Goal: Task Accomplishment & Management: Complete application form

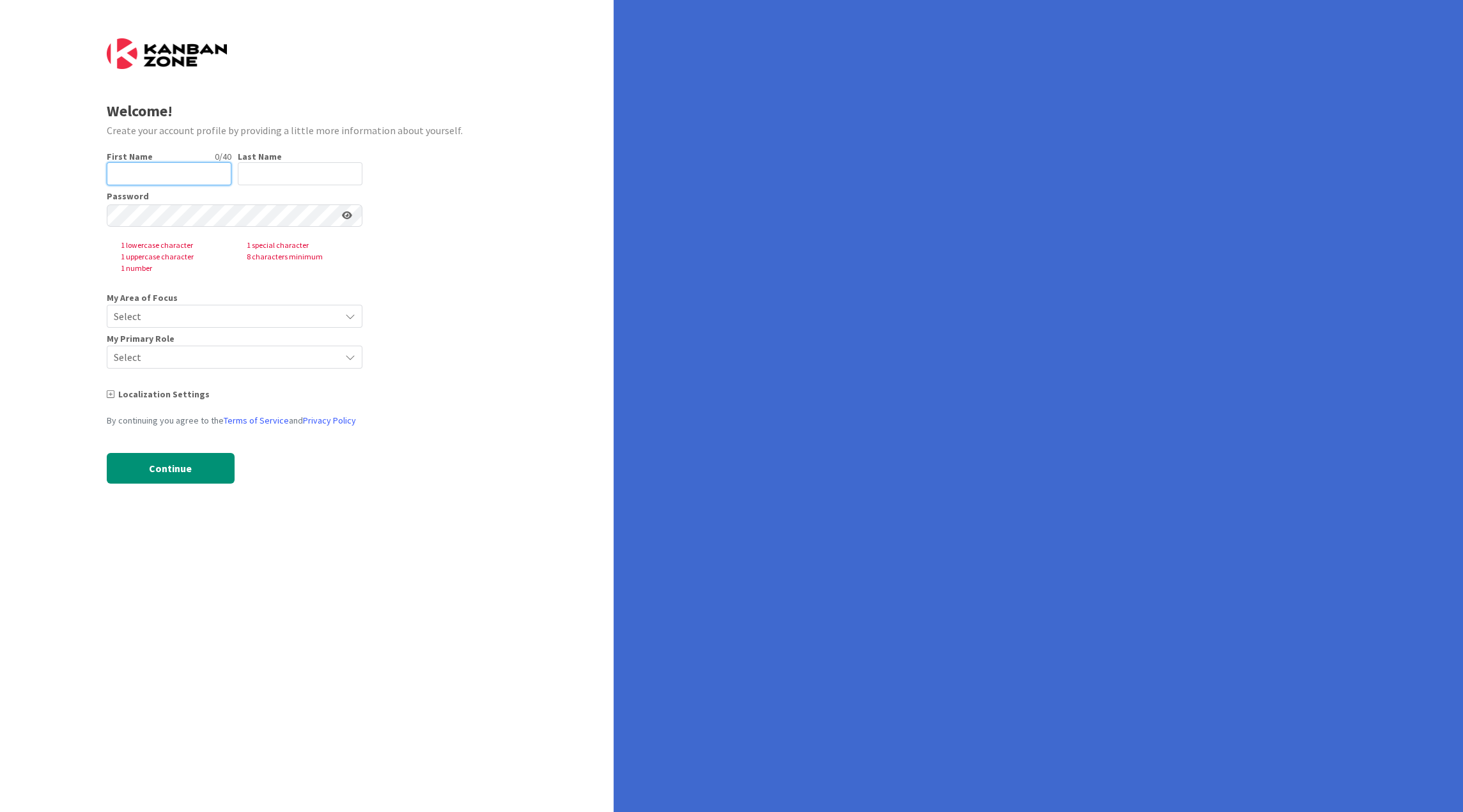
click at [192, 172] on input "text" at bounding box center [169, 174] width 125 height 23
type input "jo"
type input "[PERSON_NAME]"
click at [0, 812] on com-1password-button at bounding box center [0, 812] width 0 height 0
click at [236, 312] on span "Select" at bounding box center [223, 316] width 220 height 18
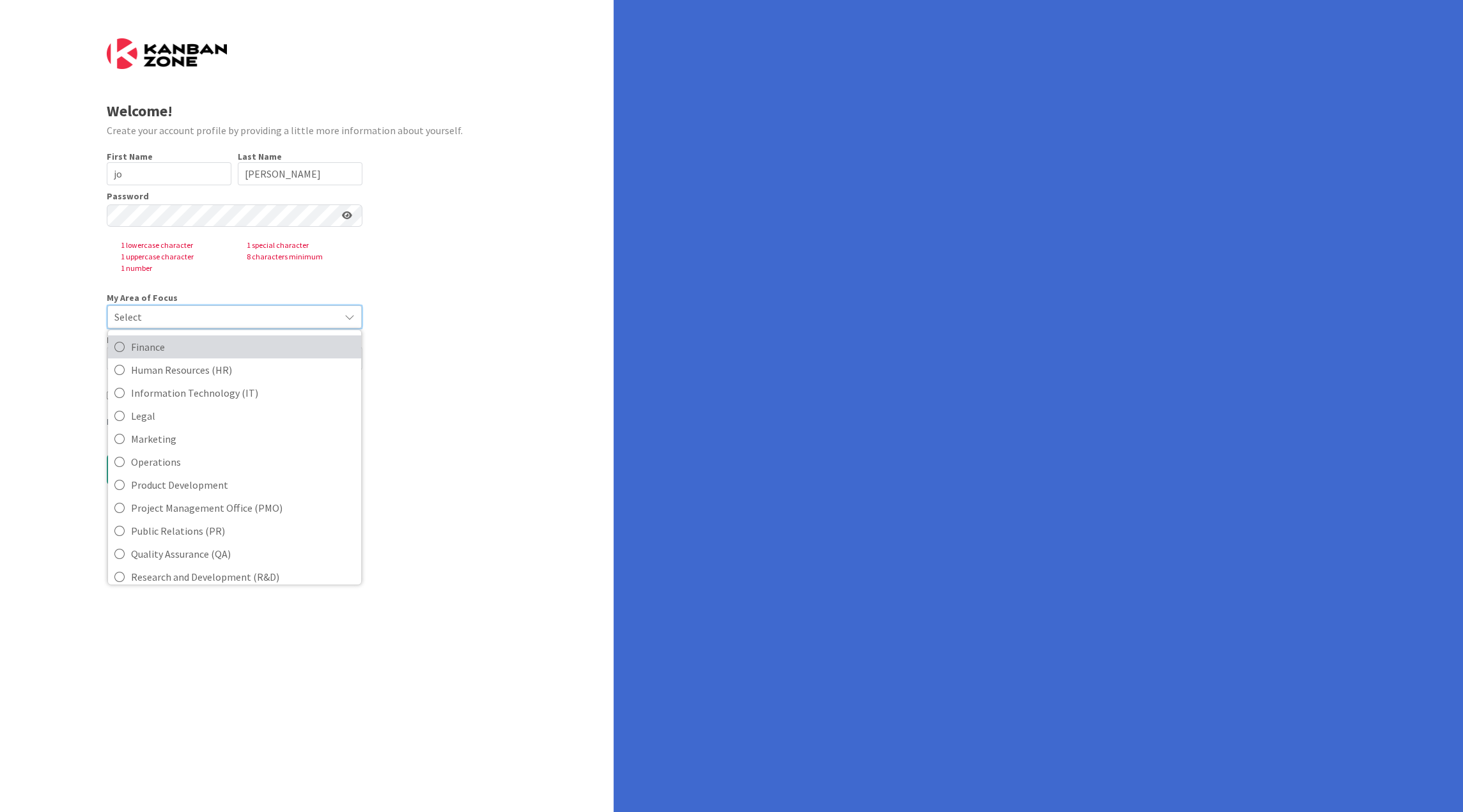
scroll to position [172, 0]
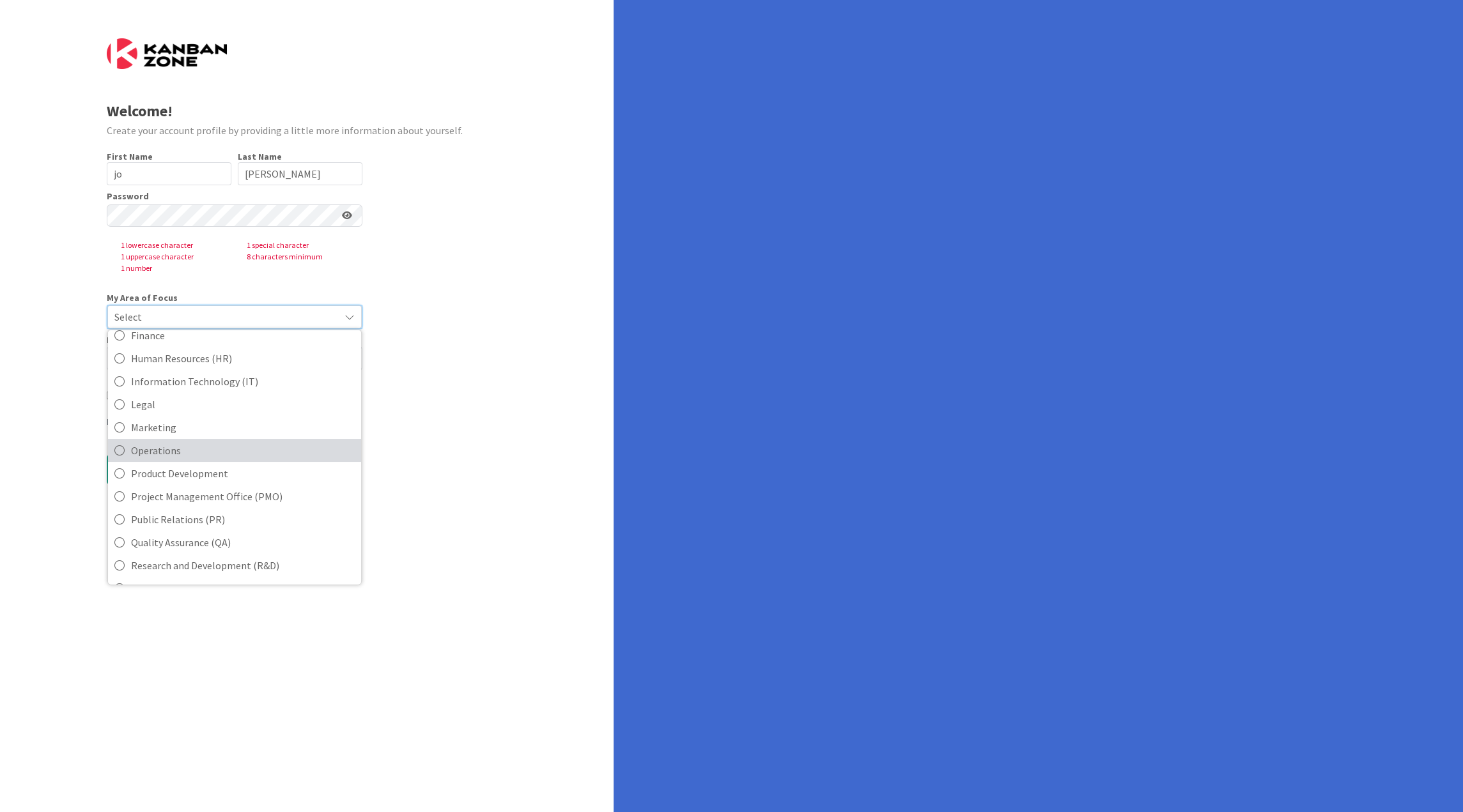
click at [220, 445] on span "Operations" at bounding box center [243, 450] width 224 height 19
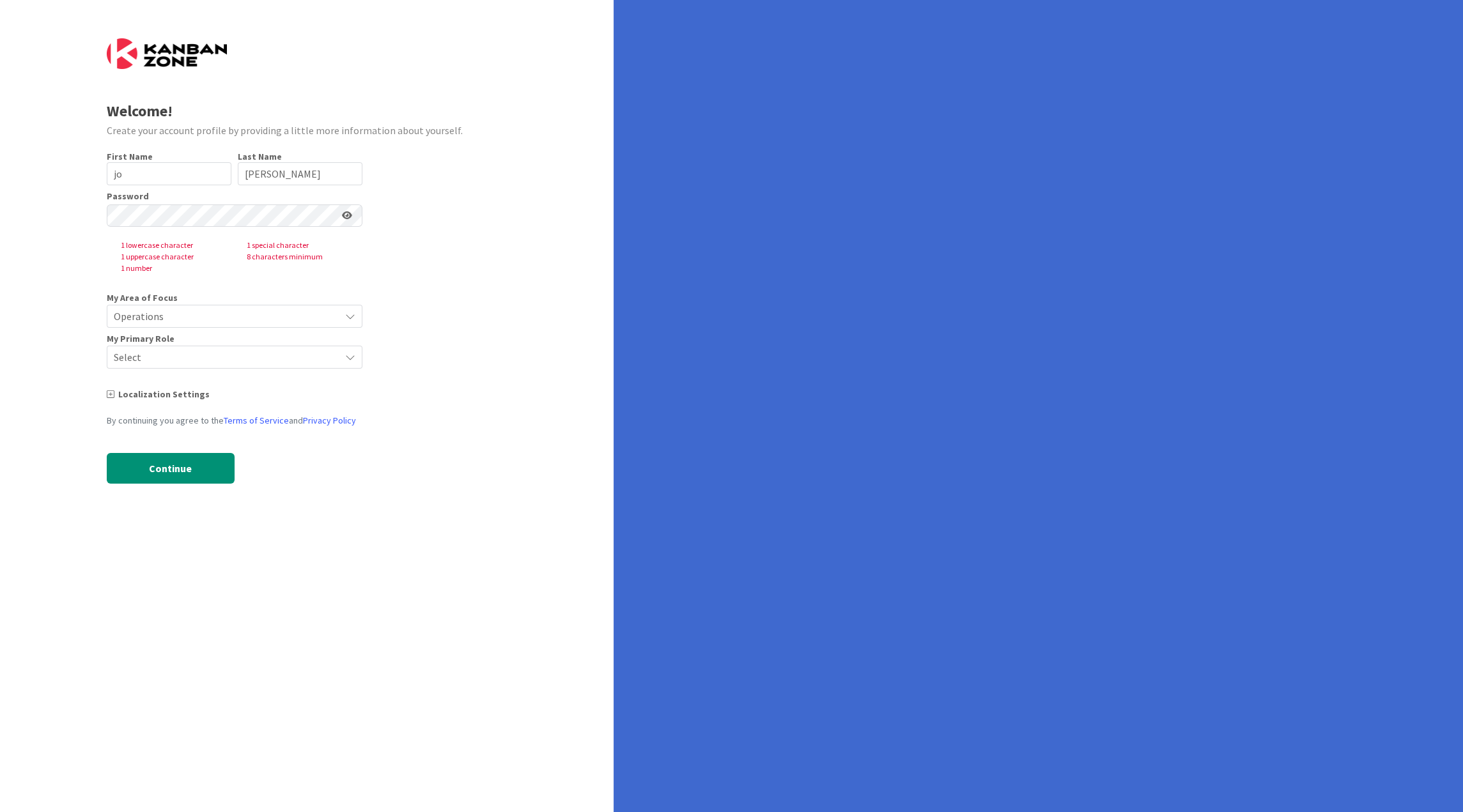
click at [215, 357] on span "Select" at bounding box center [223, 357] width 220 height 18
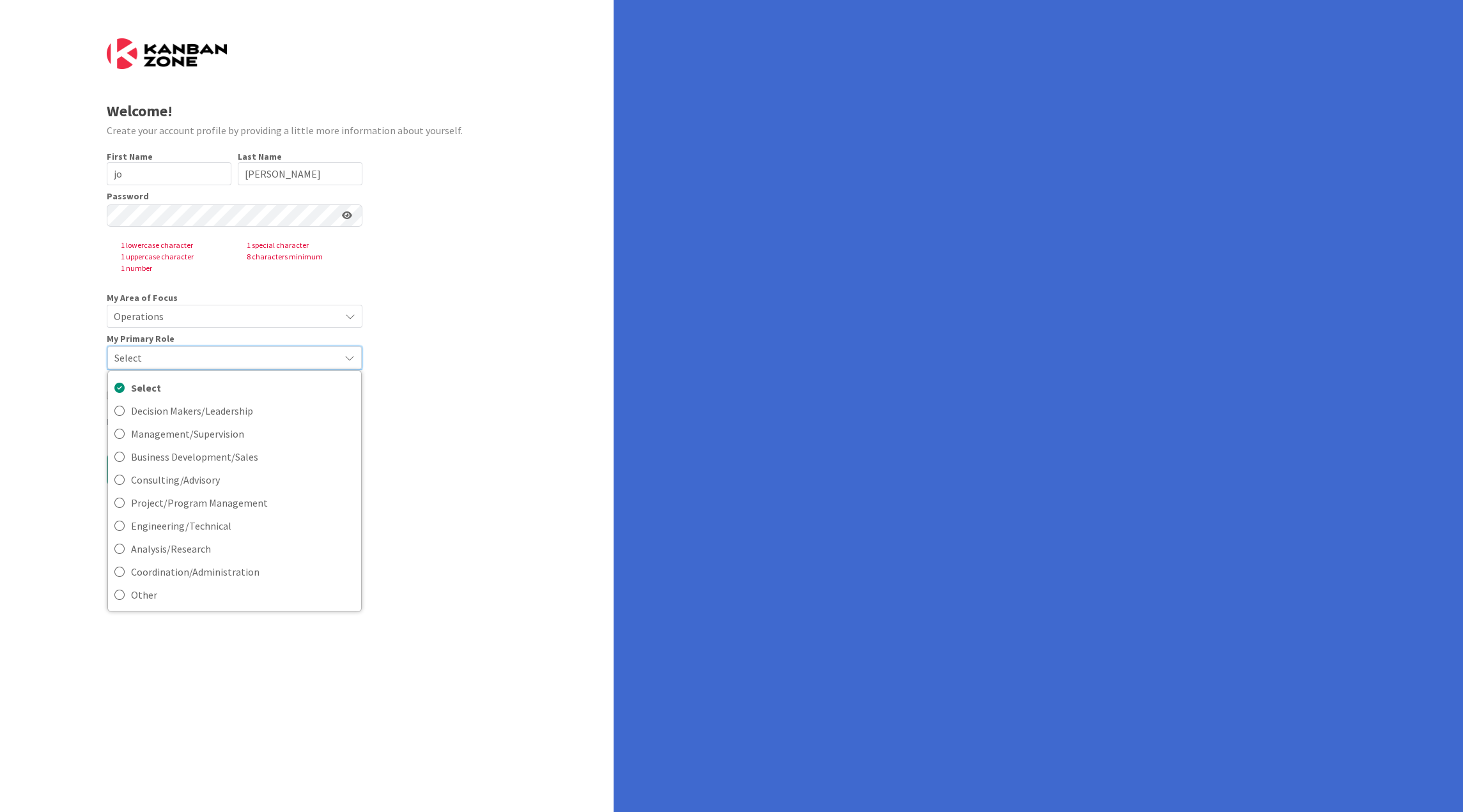
click at [230, 322] on span "Operations" at bounding box center [223, 316] width 220 height 18
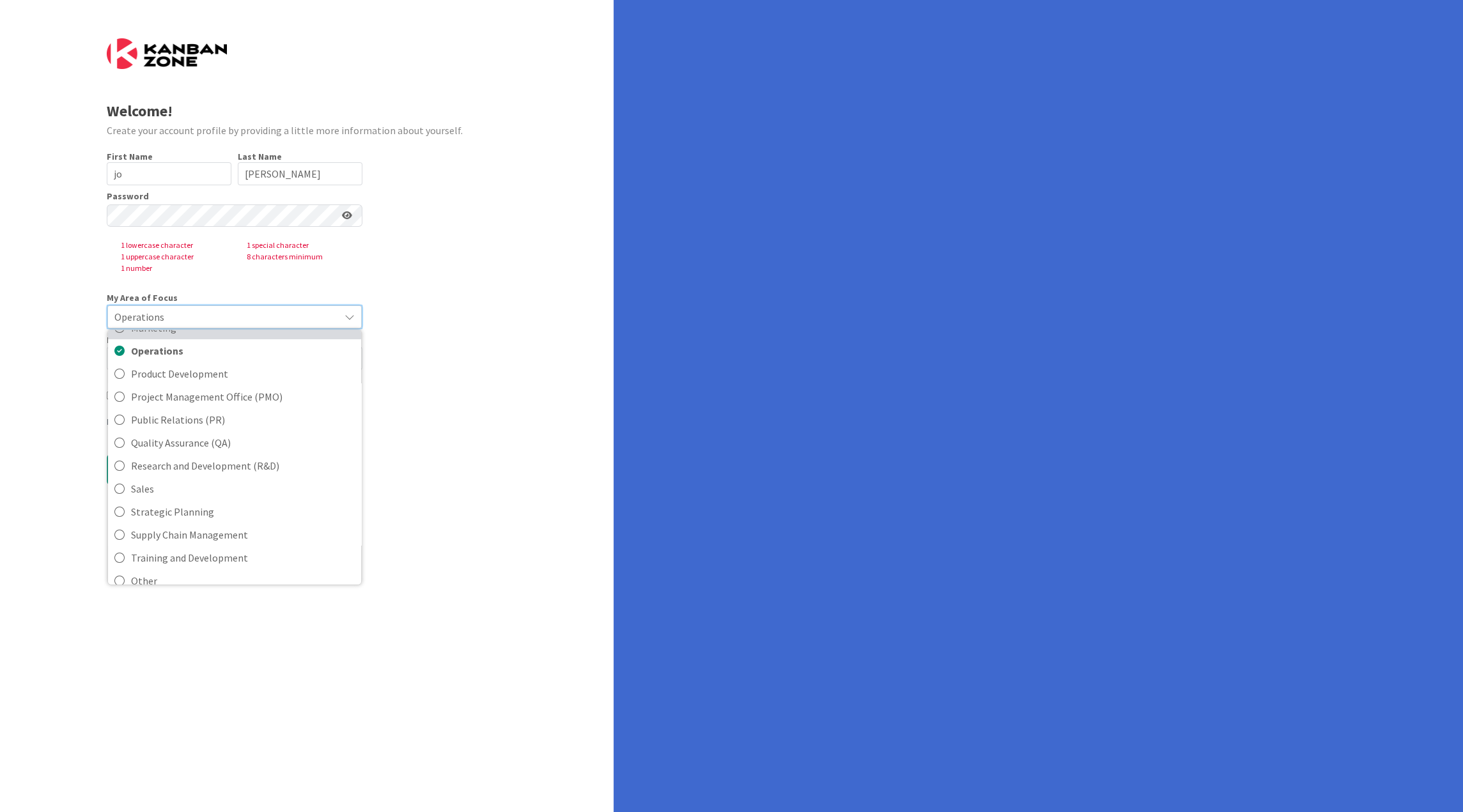
scroll to position [284, 0]
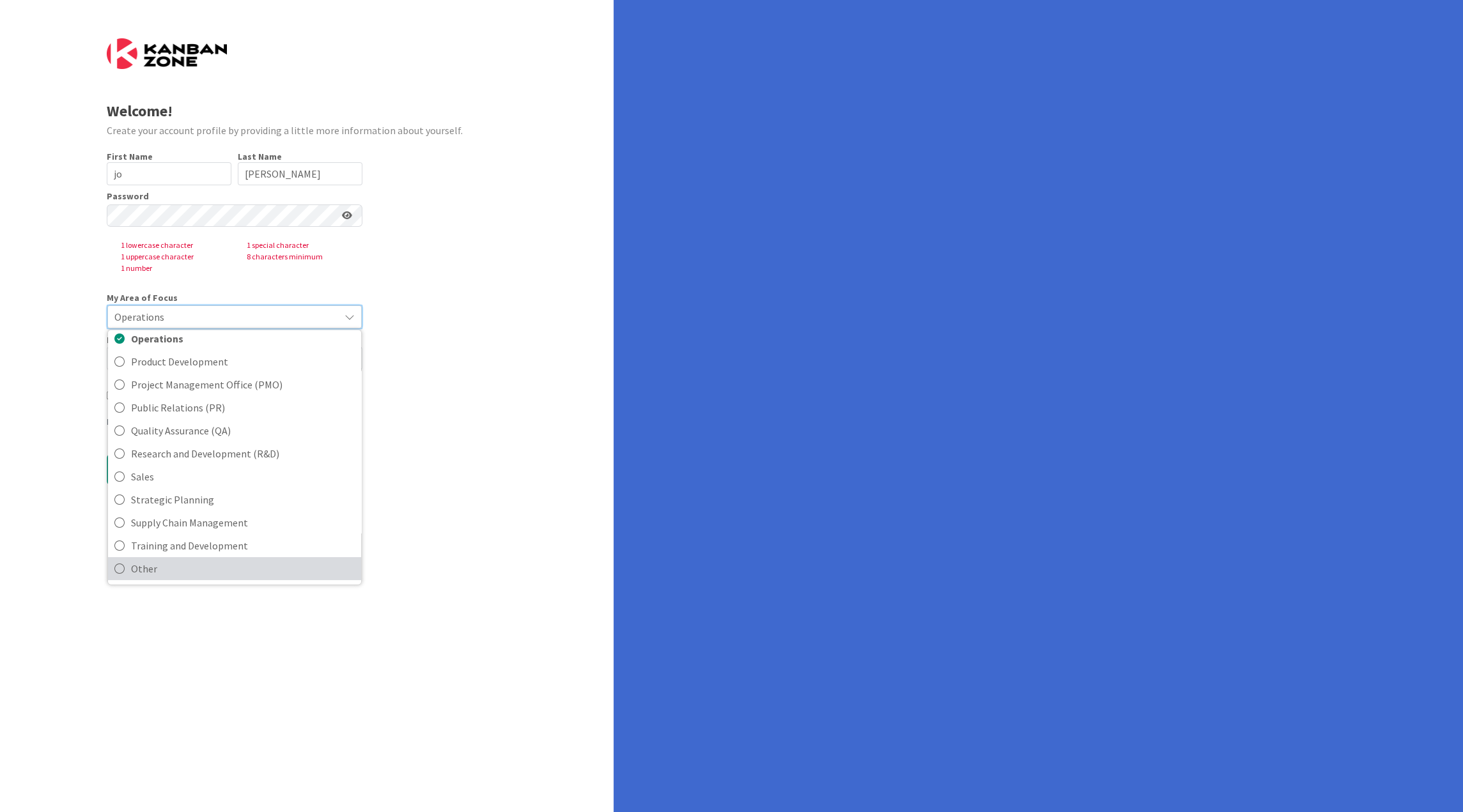
click at [225, 560] on span "Other" at bounding box center [243, 569] width 224 height 19
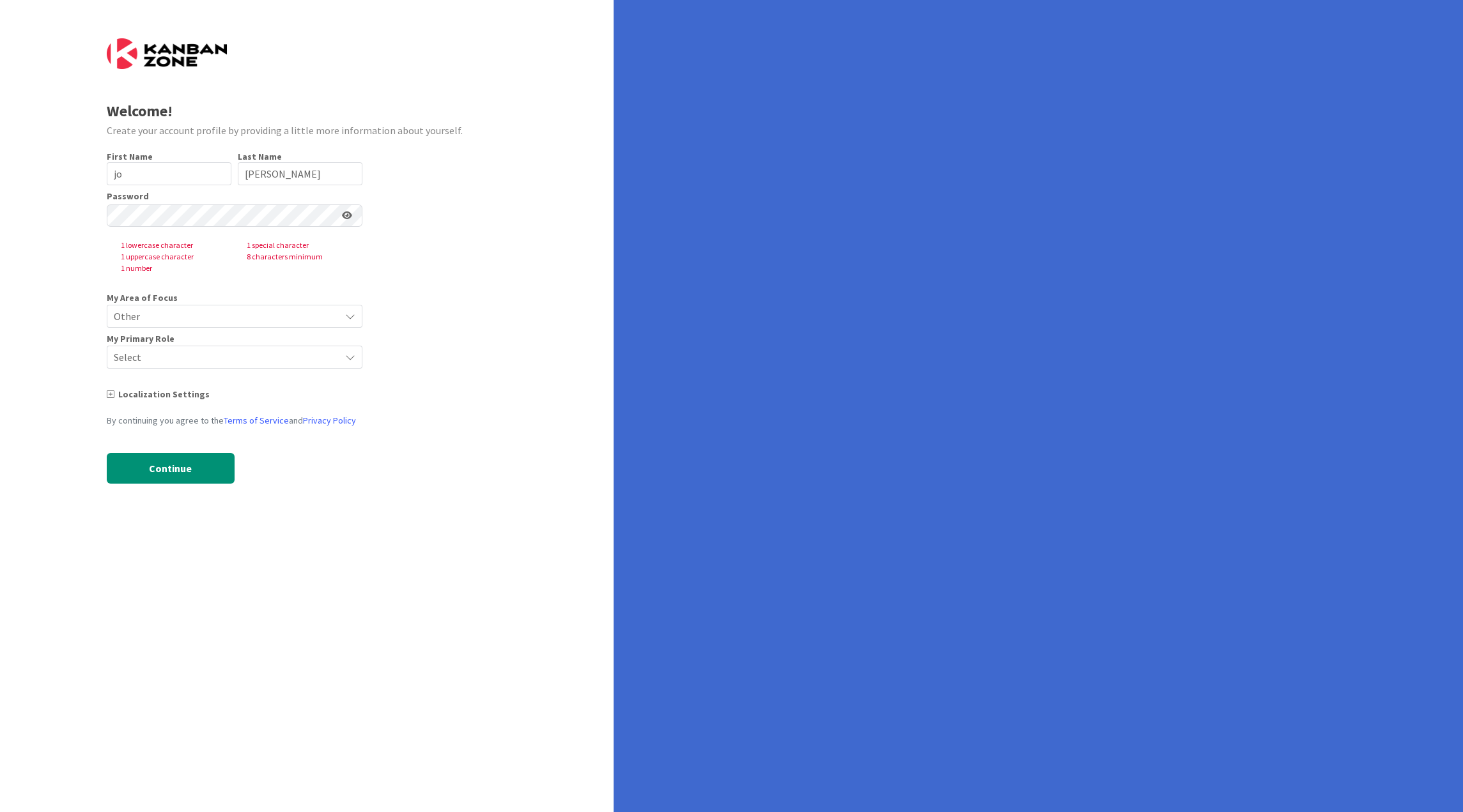
click at [245, 364] on span "Select" at bounding box center [223, 357] width 220 height 18
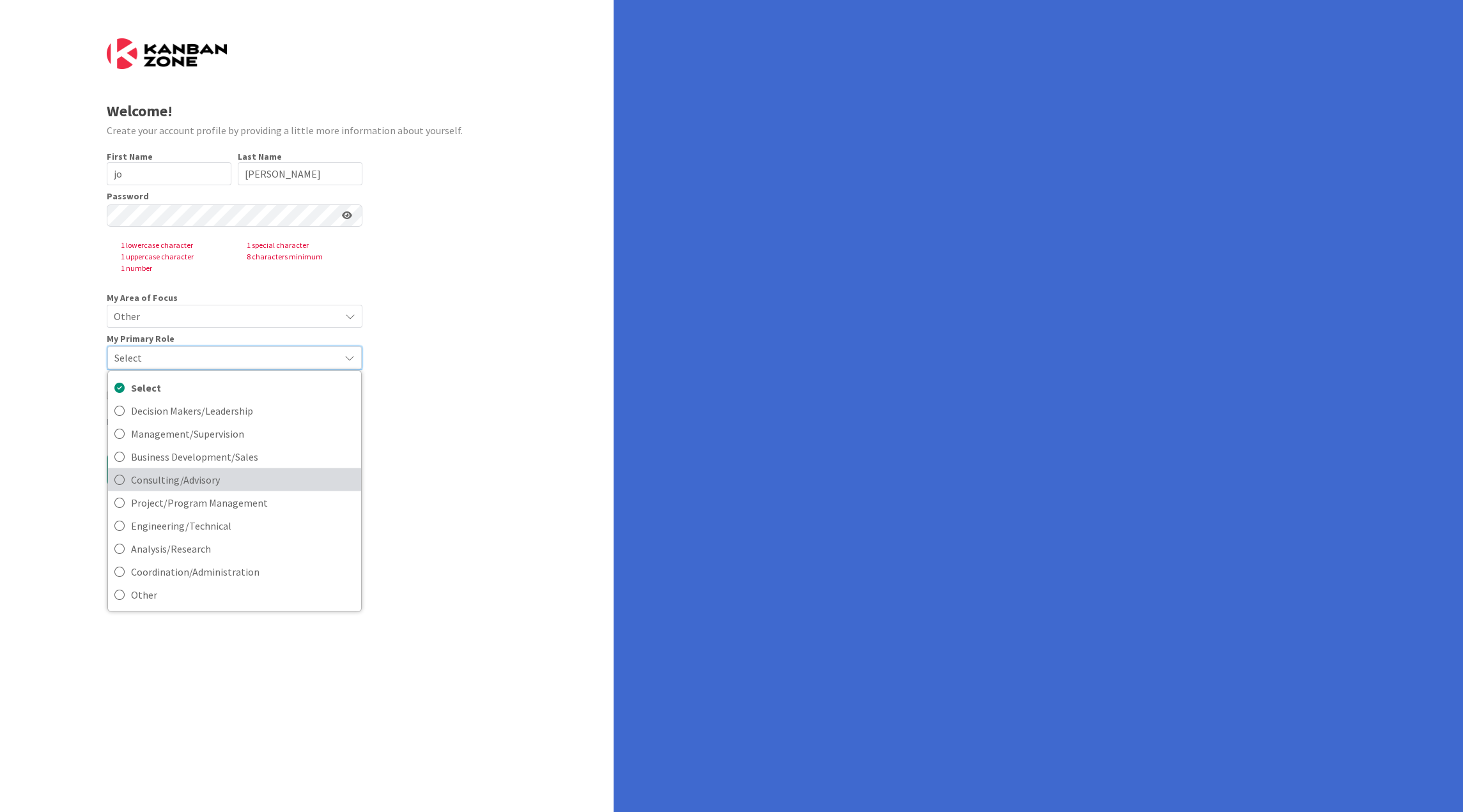
click at [216, 475] on span "Consulting/Advisory" at bounding box center [243, 480] width 224 height 19
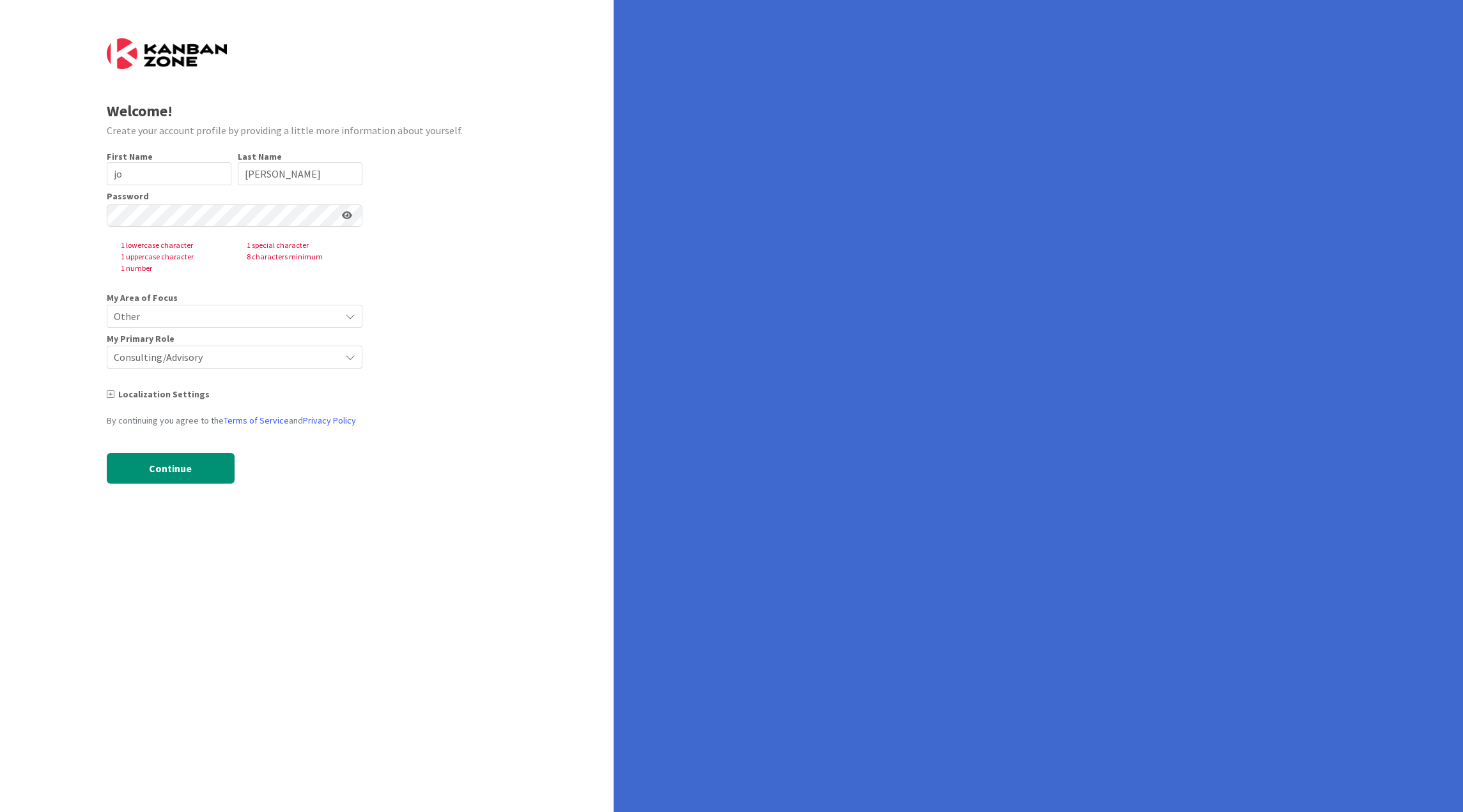
click at [172, 398] on div "Localization Settings" at bounding box center [234, 395] width 256 height 13
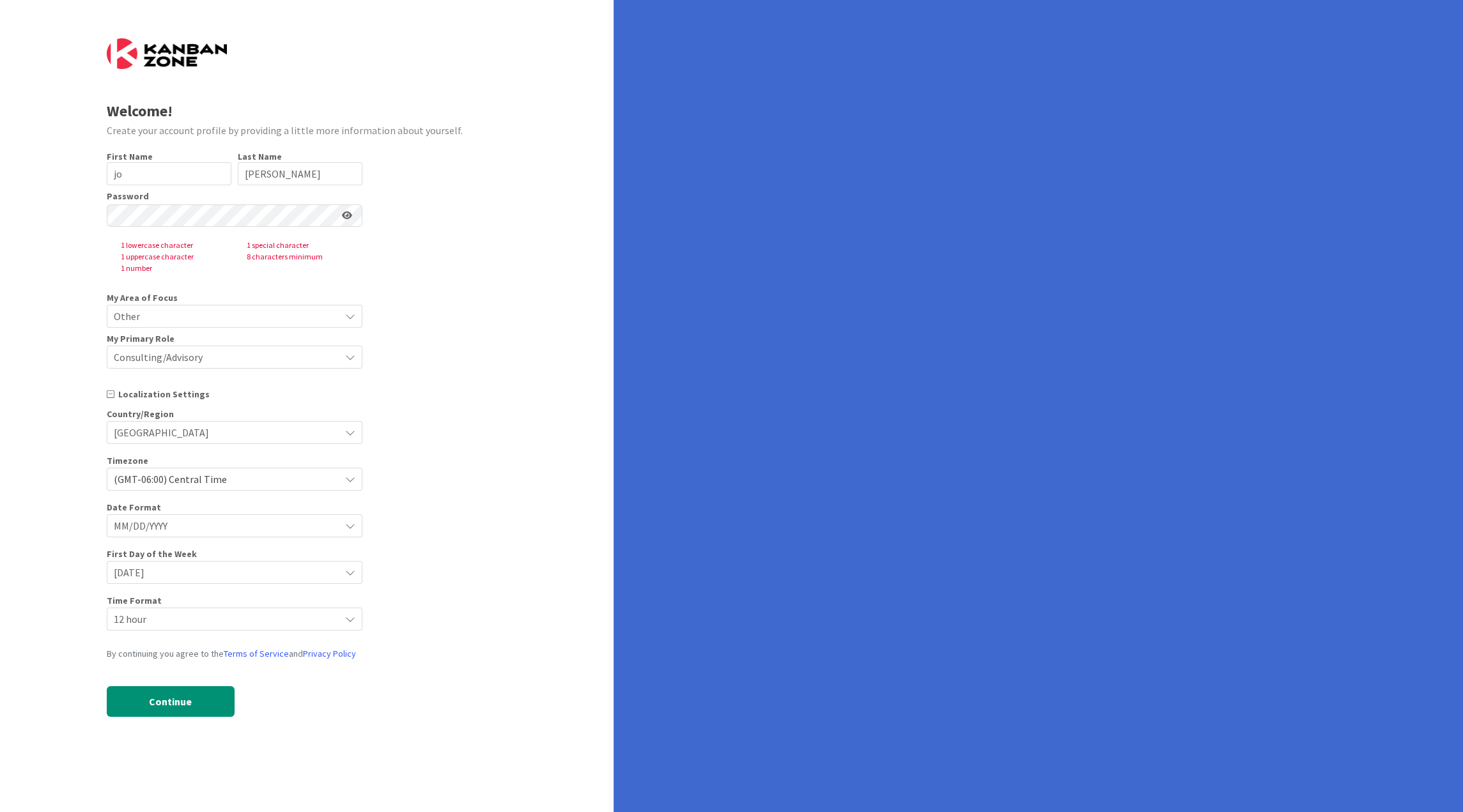
click at [172, 398] on div "Localization Settings" at bounding box center [234, 395] width 256 height 13
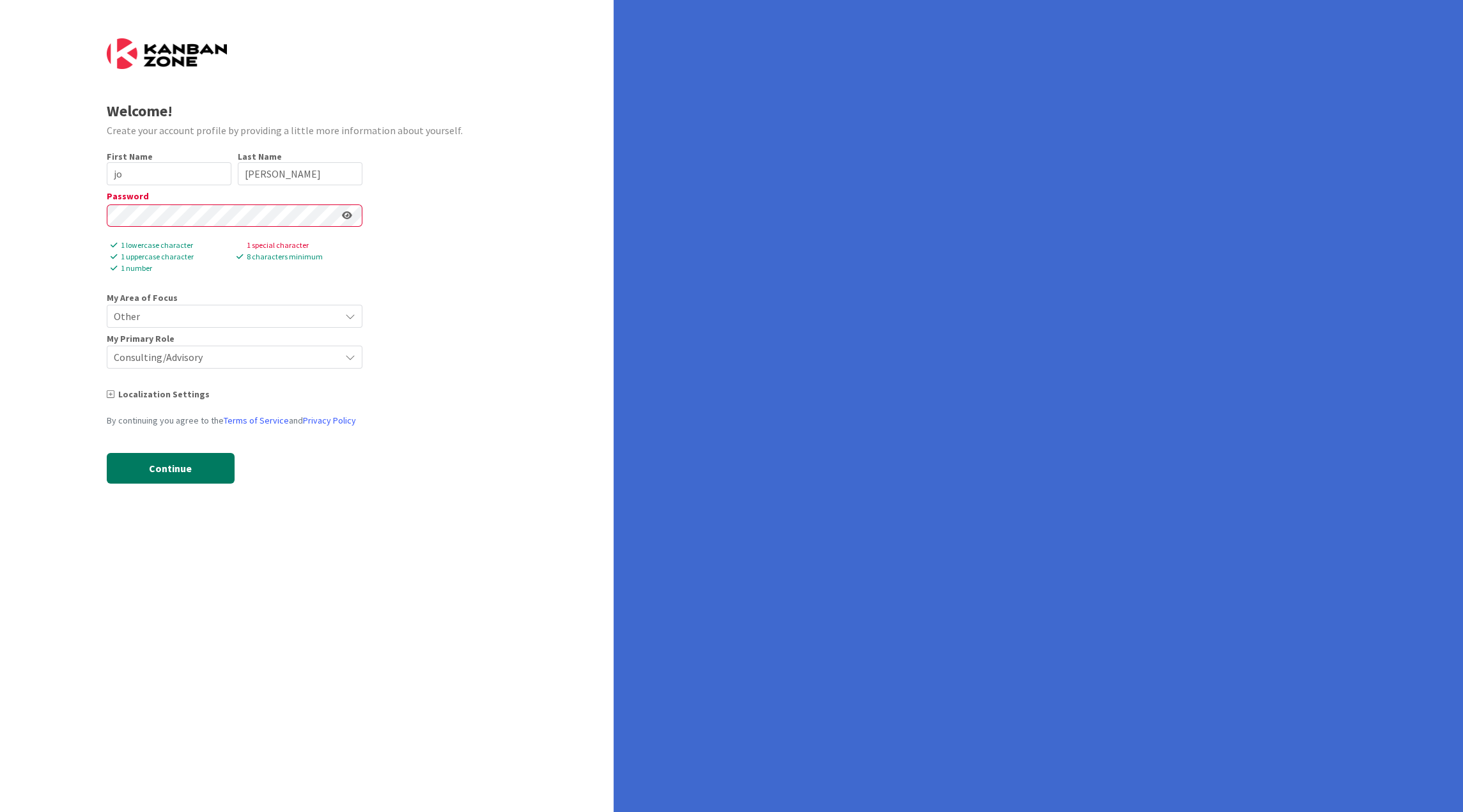
click at [197, 468] on button "Continue" at bounding box center [171, 469] width 127 height 31
click at [174, 473] on button "Continue" at bounding box center [171, 469] width 127 height 31
click at [0, 812] on com-1password-button at bounding box center [0, 812] width 0 height 0
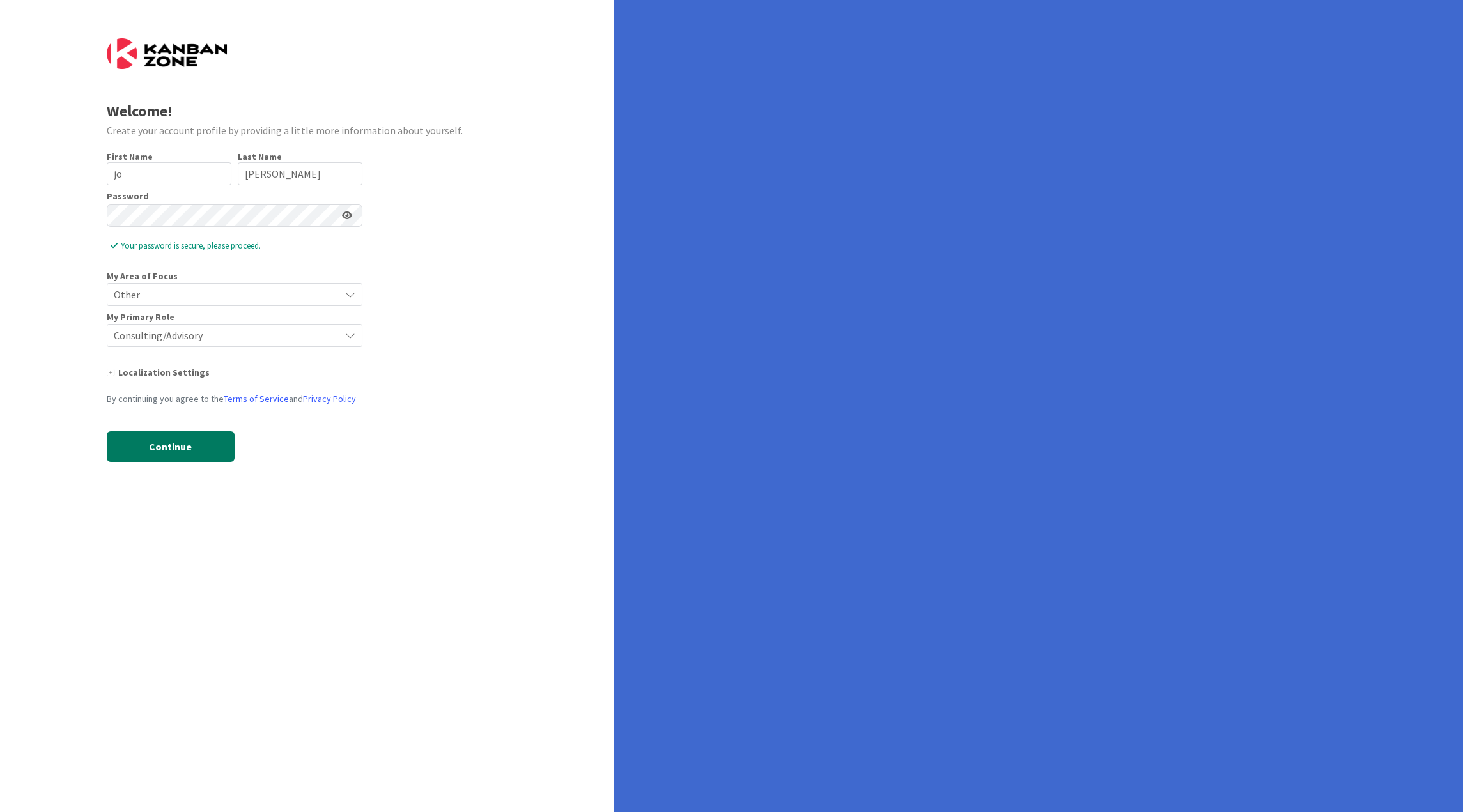
click at [208, 444] on button "Continue" at bounding box center [171, 447] width 127 height 31
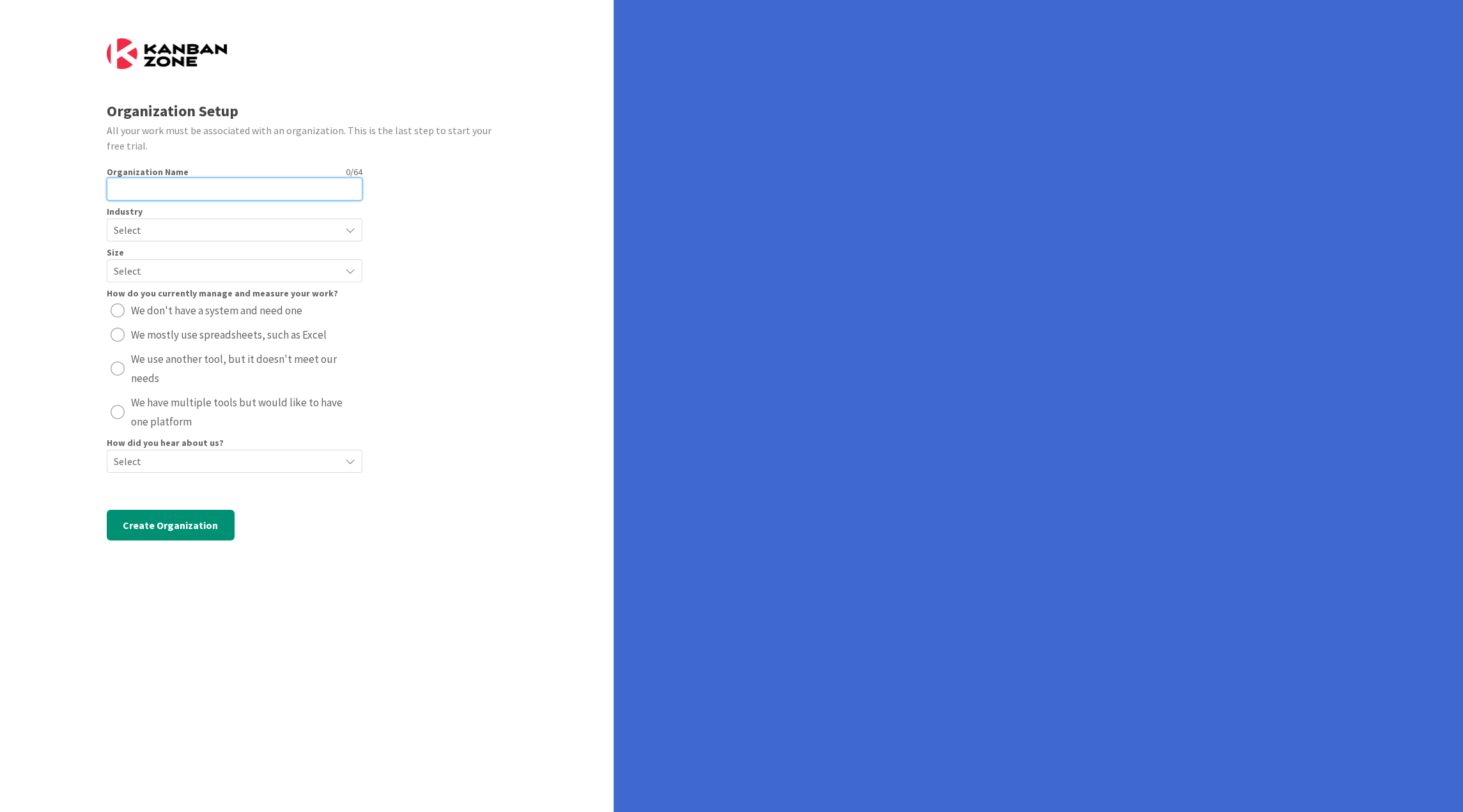
click at [211, 193] on input "text" at bounding box center [234, 189] width 256 height 23
type input "[PERSON_NAME]'s"
click at [204, 221] on span "Select" at bounding box center [223, 230] width 220 height 18
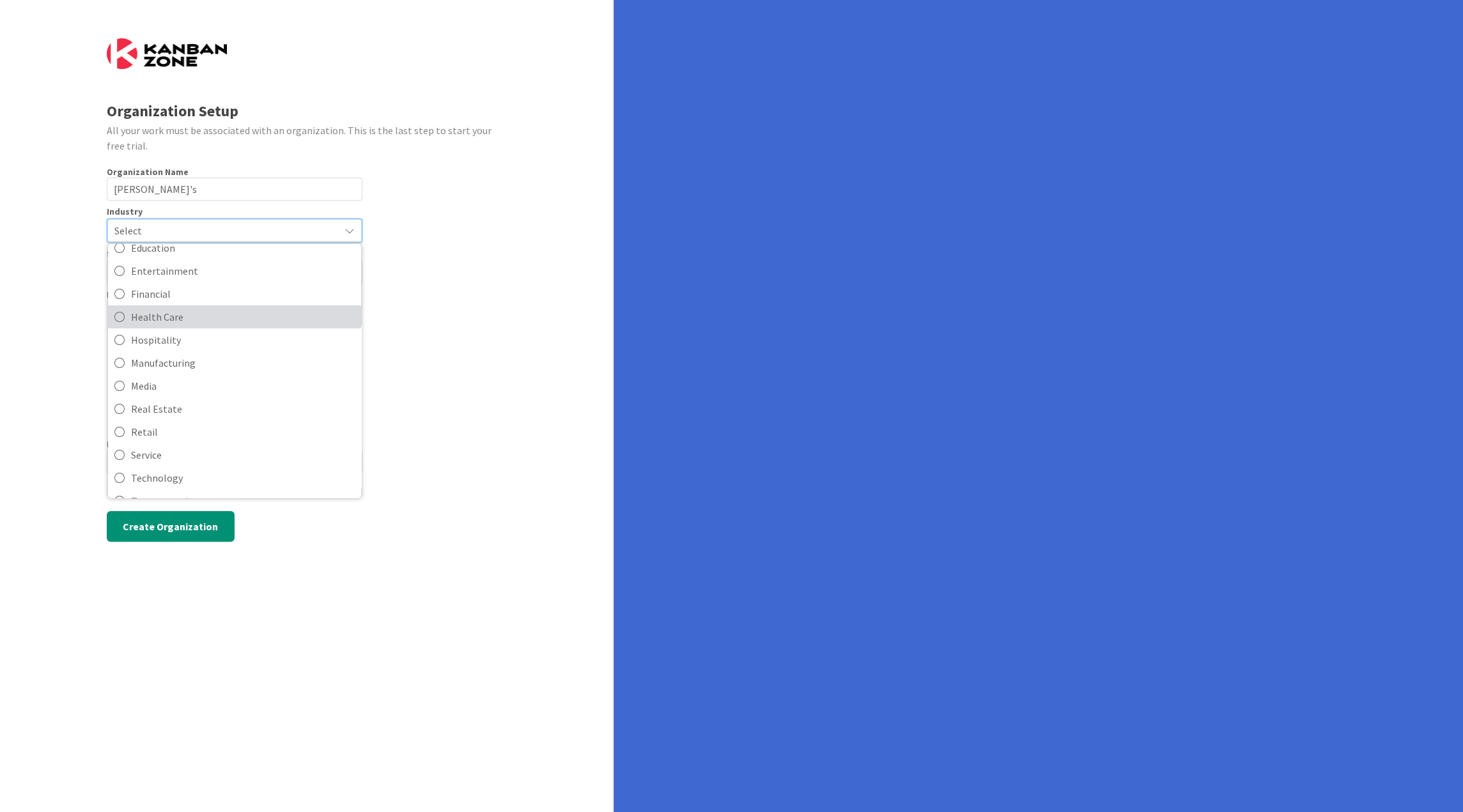
scroll to position [123, 0]
click at [183, 456] on span "Transportation" at bounding box center [243, 458] width 224 height 19
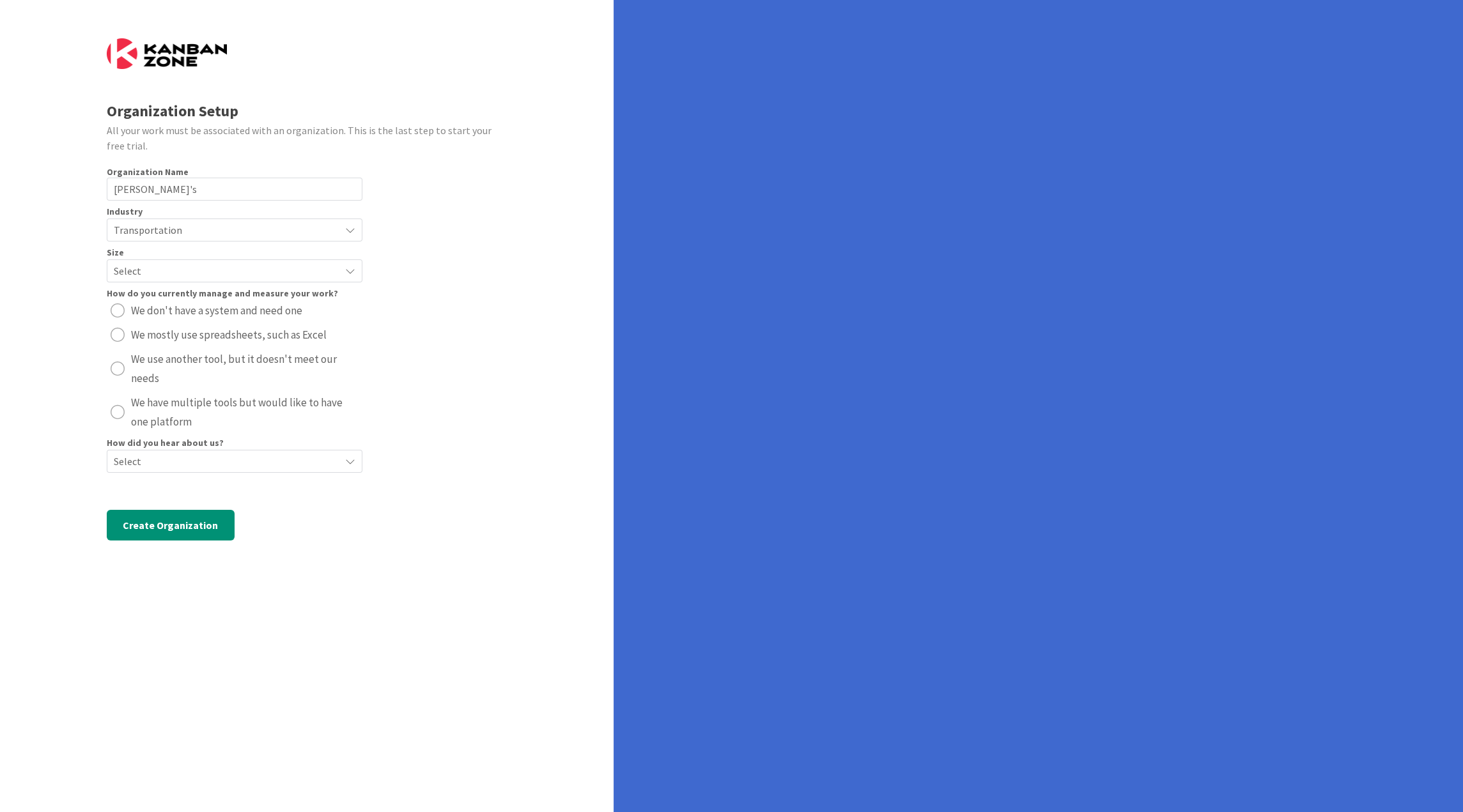
click at [214, 274] on span "Select" at bounding box center [223, 271] width 220 height 18
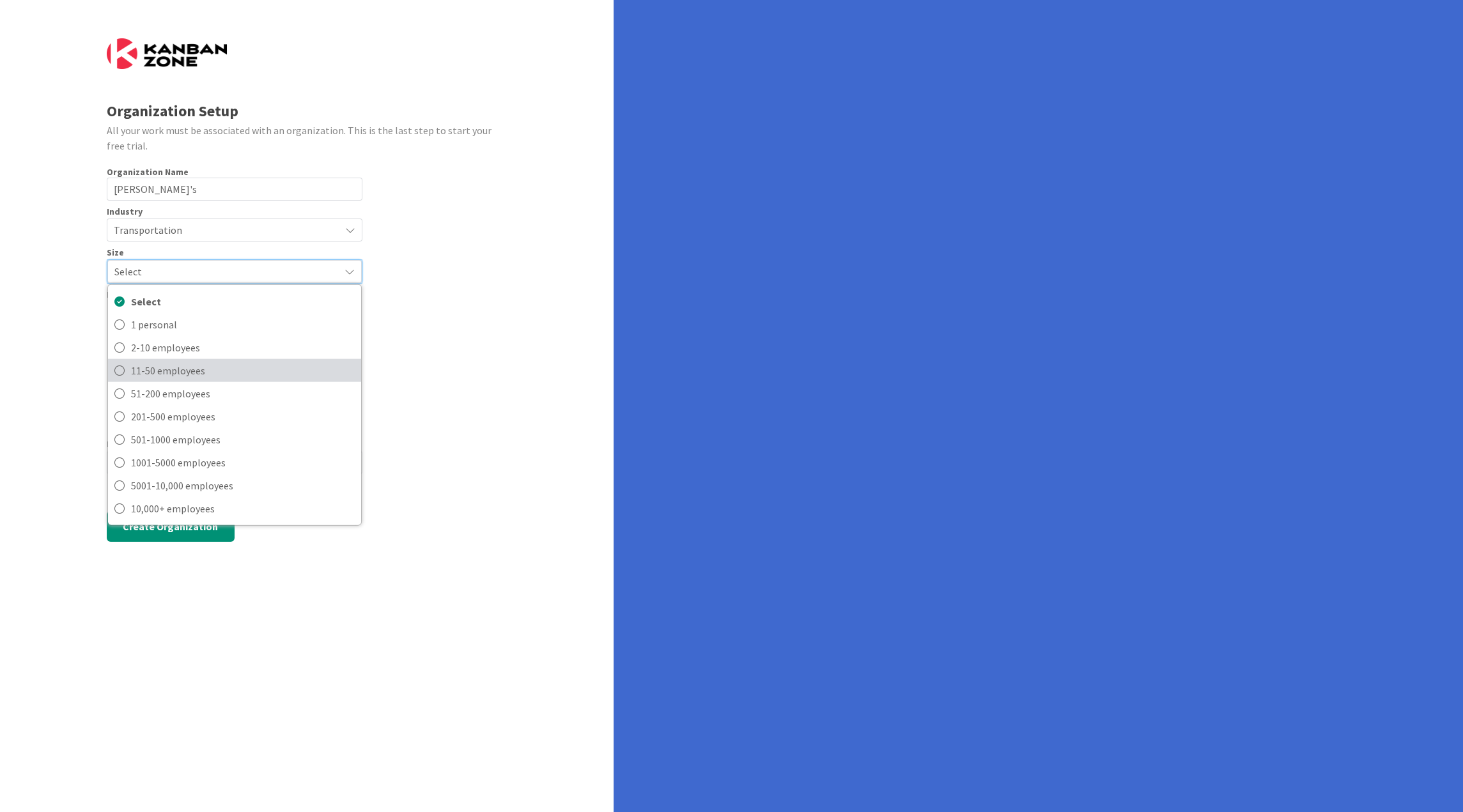
click at [192, 365] on span "11-50 employees" at bounding box center [243, 369] width 224 height 19
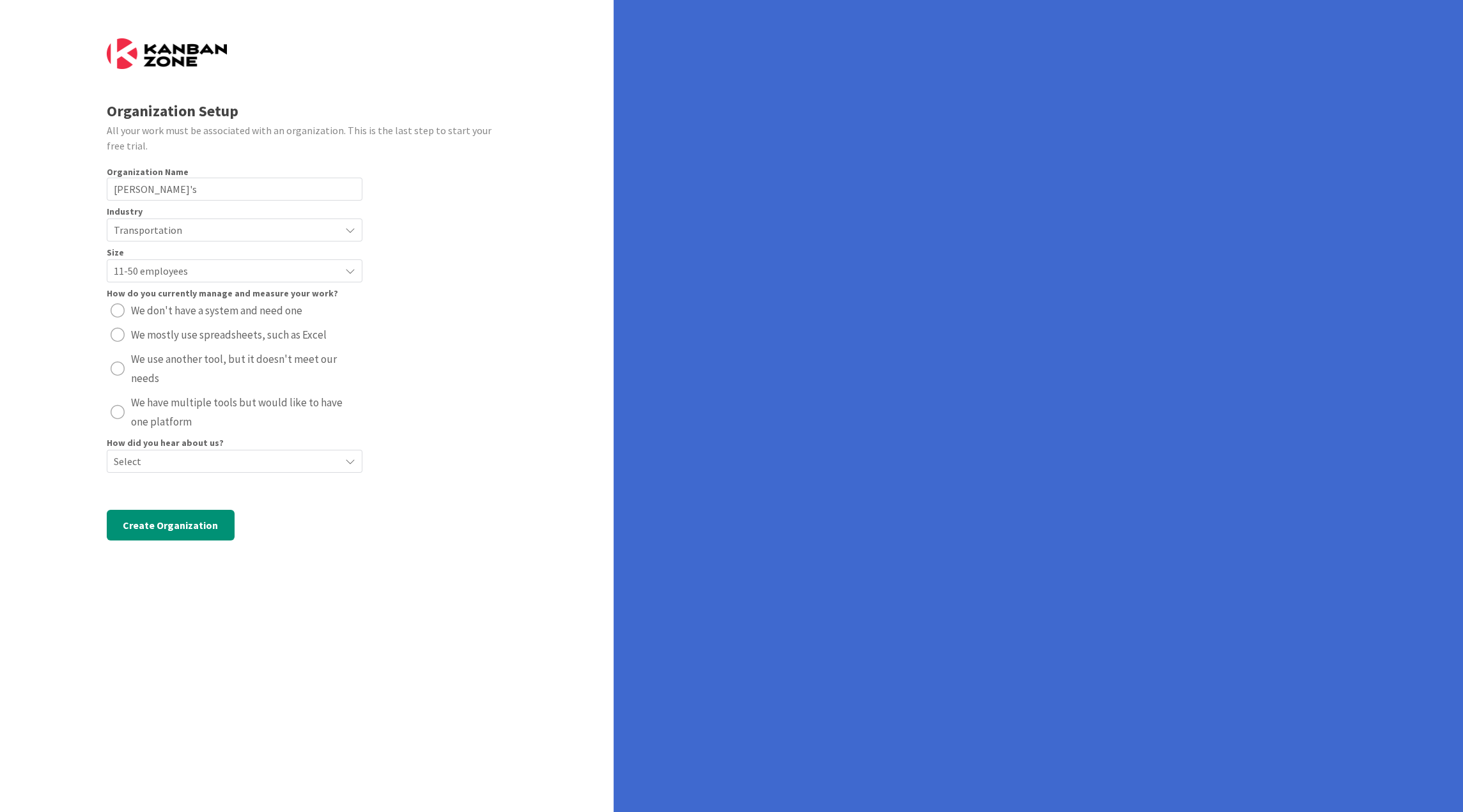
click at [158, 359] on span "We use another tool, but it doesn't meet our needs" at bounding box center [244, 368] width 228 height 38
click at [158, 453] on span "Select" at bounding box center [223, 462] width 220 height 18
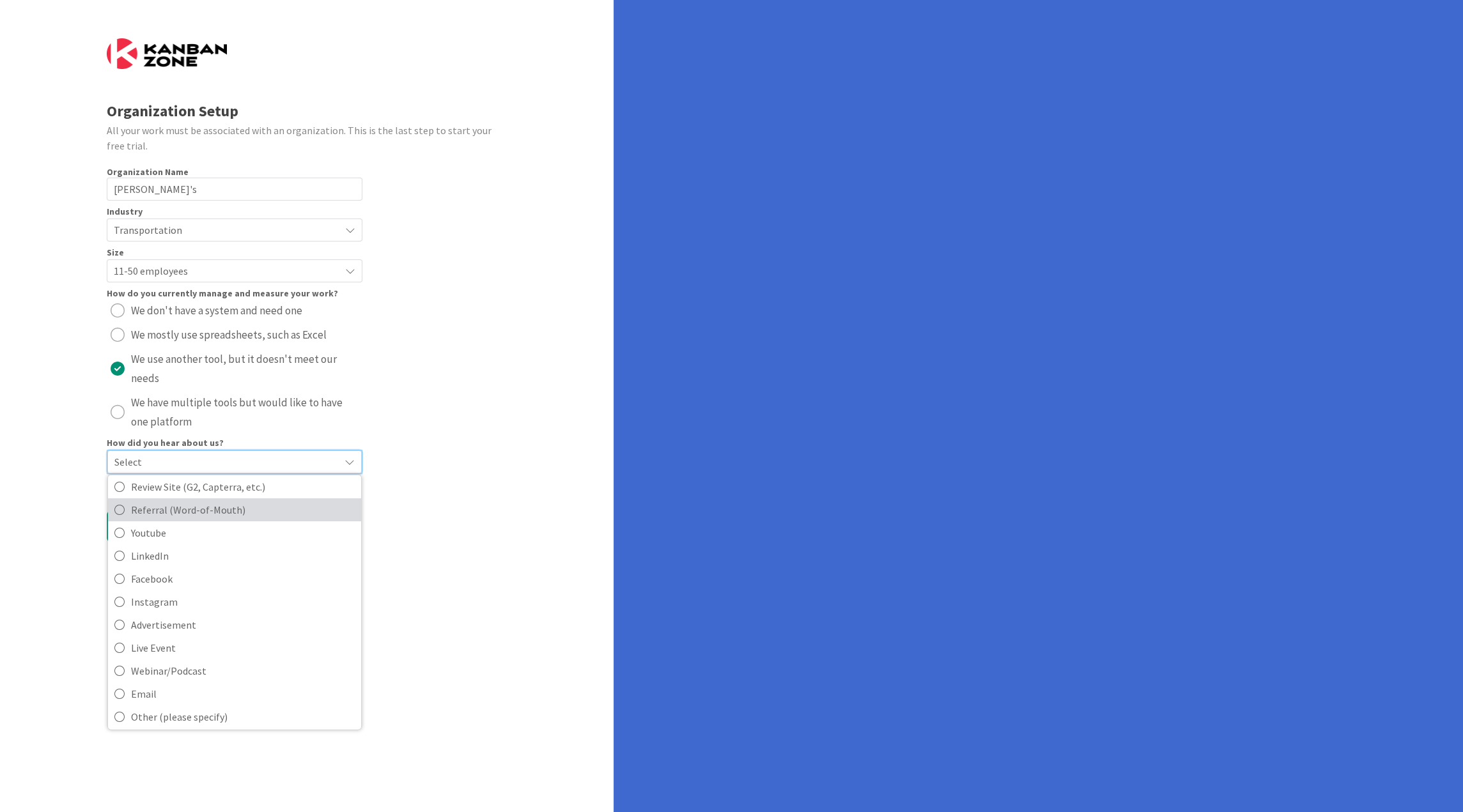
scroll to position [54, 0]
click at [152, 715] on span "Other (please specify)" at bounding box center [243, 712] width 224 height 19
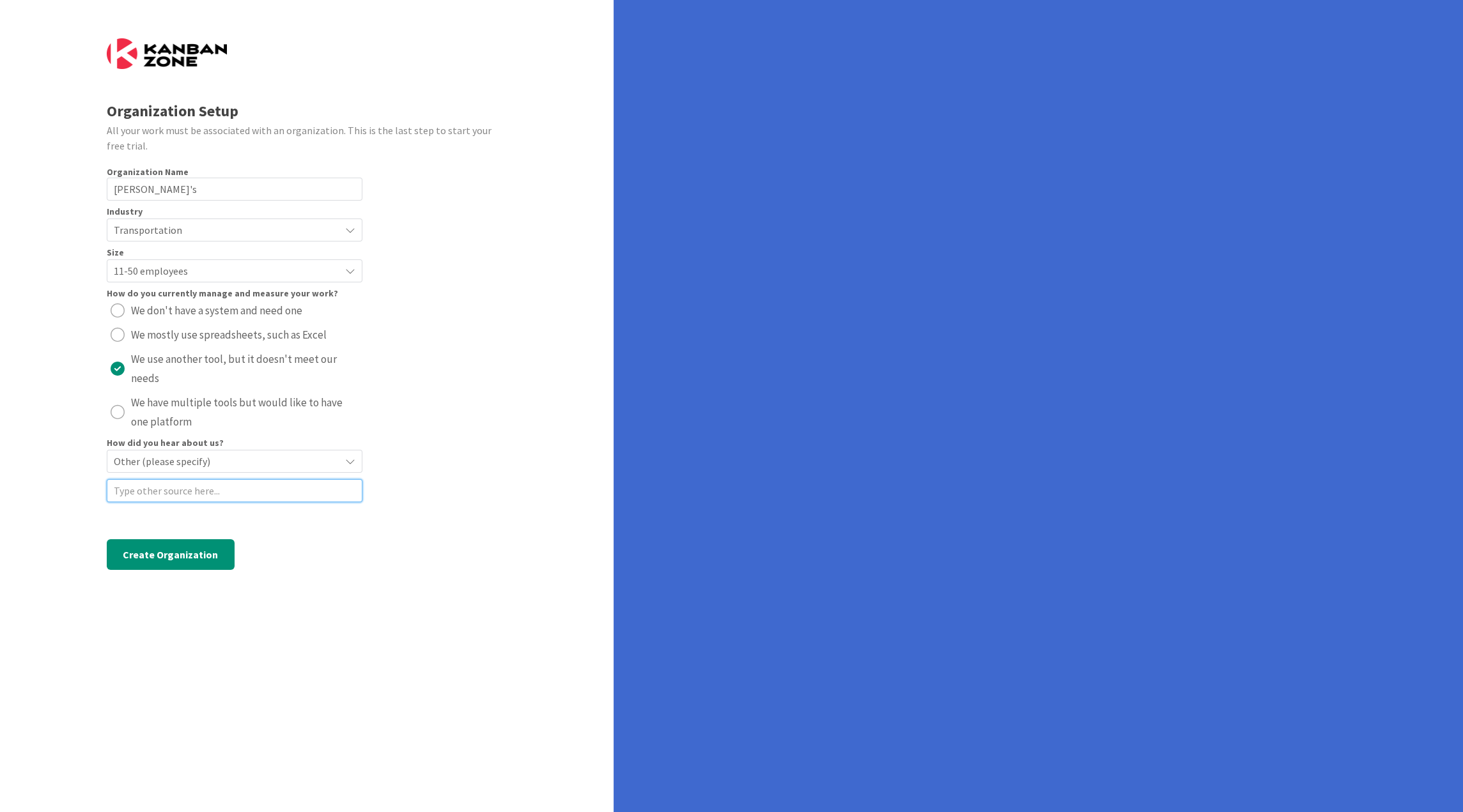
click at [175, 487] on input at bounding box center [234, 491] width 256 height 23
type input "consultant"
click at [156, 556] on button "Create Organization" at bounding box center [171, 555] width 127 height 31
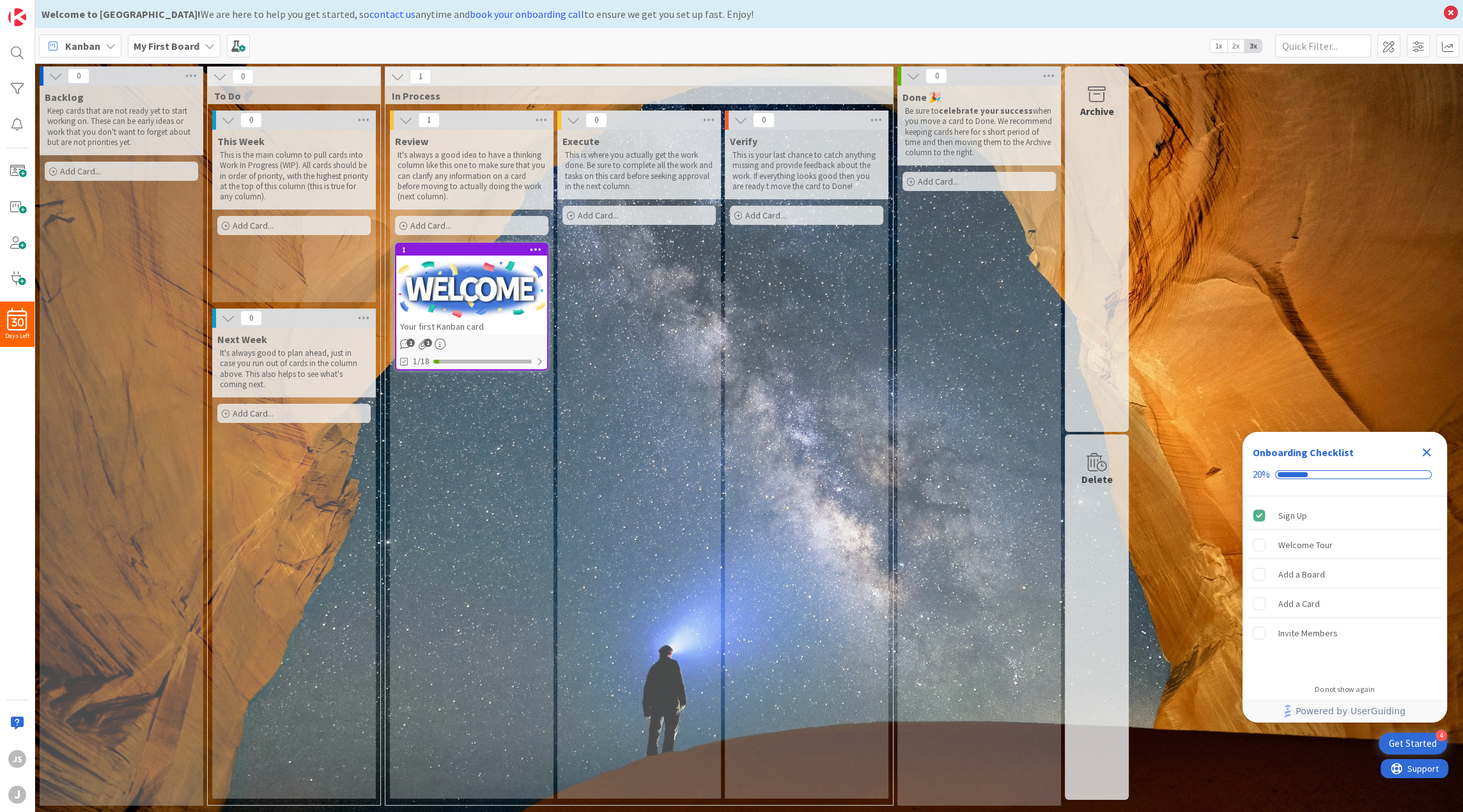
click at [1427, 449] on icon "Close Checklist" at bounding box center [1426, 453] width 16 height 16
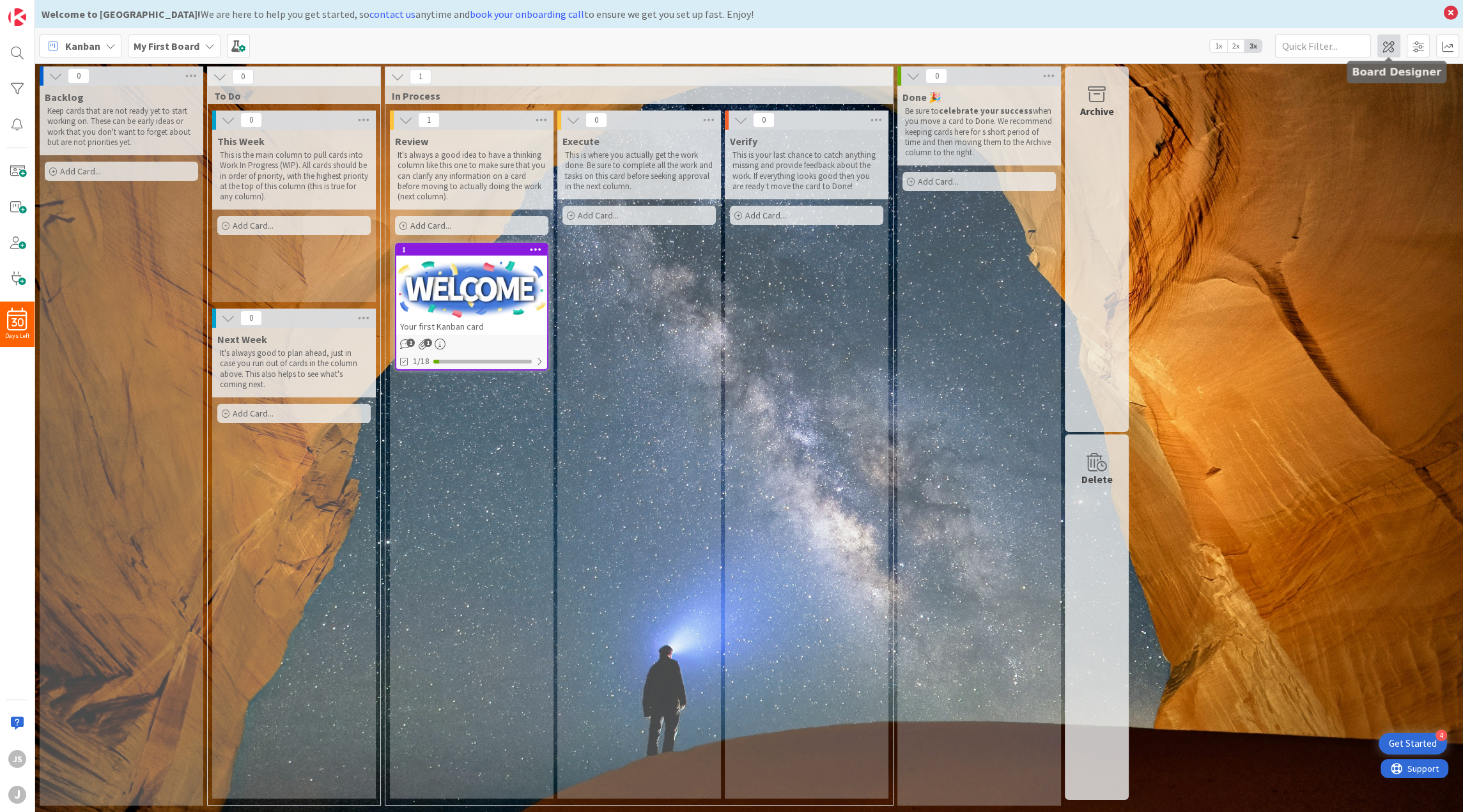
click at [1381, 45] on span at bounding box center [1389, 46] width 23 height 23
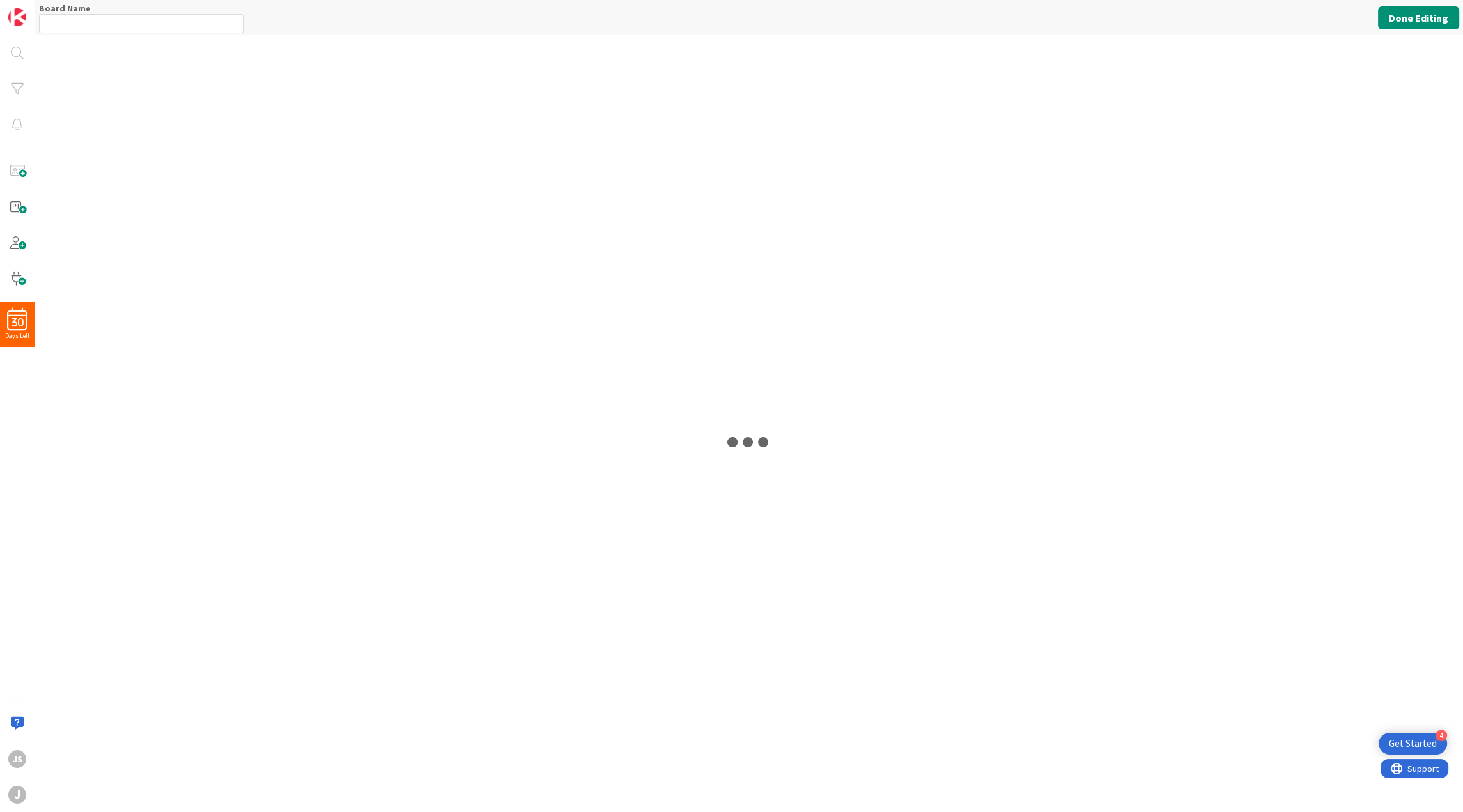
type input "My First Board"
